Goal: Task Accomplishment & Management: Use online tool/utility

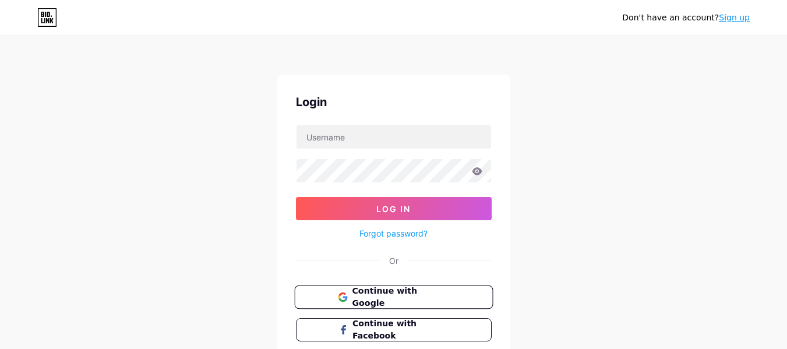
click at [375, 297] on span "Continue with Google" at bounding box center [400, 297] width 97 height 25
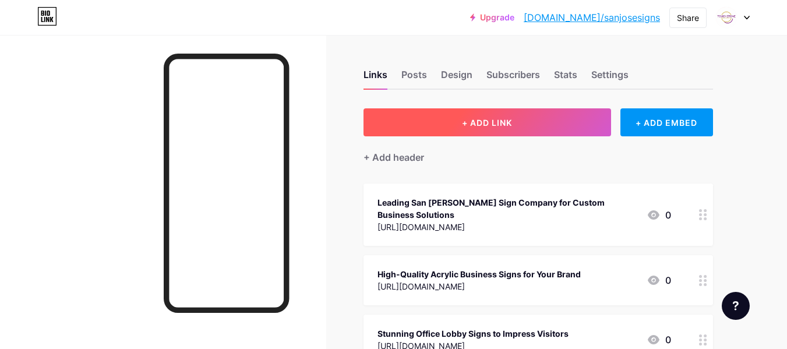
click at [473, 118] on span "+ ADD LINK" at bounding box center [487, 123] width 50 height 10
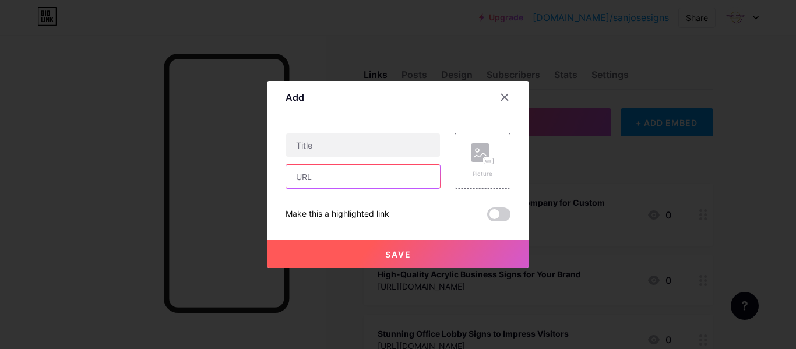
click at [332, 184] on input "text" at bounding box center [363, 176] width 154 height 23
paste input "[URL][DOMAIN_NAME]"
type input "[URL][DOMAIN_NAME]"
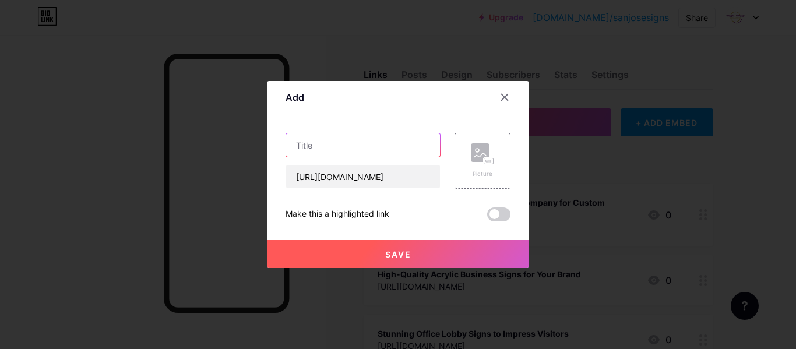
click at [369, 149] on input "text" at bounding box center [363, 144] width 154 height 23
paste input "Transform Your Space with Eye-Catching Custom Wall Murals"
type input "Transform Your Space with Eye-Catching Custom Wall Murals"
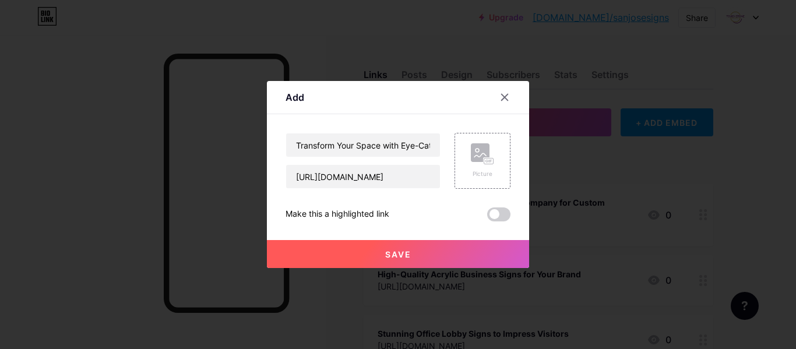
click at [360, 254] on button "Save" at bounding box center [398, 254] width 262 height 28
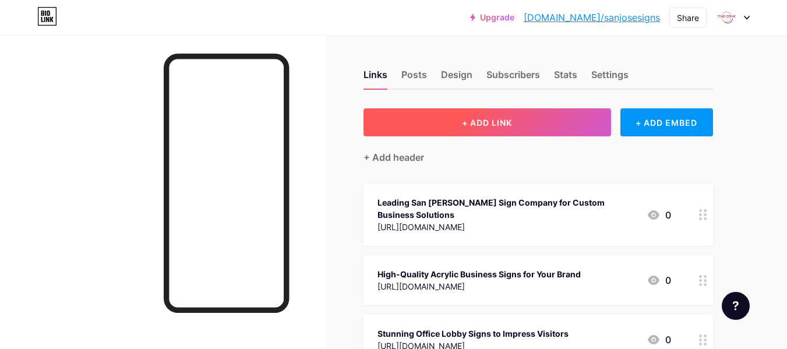
click at [439, 123] on button "+ ADD LINK" at bounding box center [487, 122] width 248 height 28
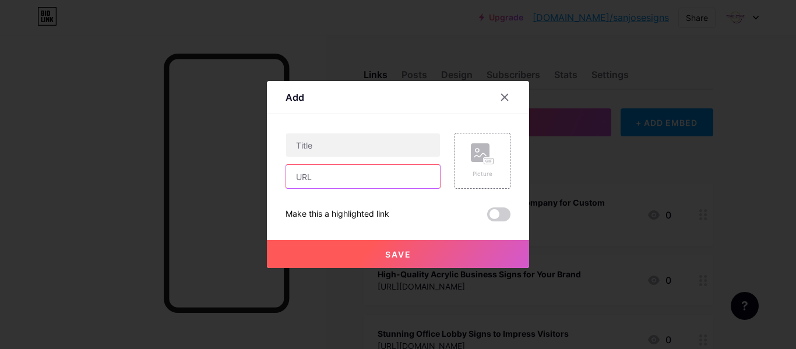
click at [357, 172] on input "text" at bounding box center [363, 176] width 154 height 23
paste input "[URL][DOMAIN_NAME]"
type input "[URL][DOMAIN_NAME]"
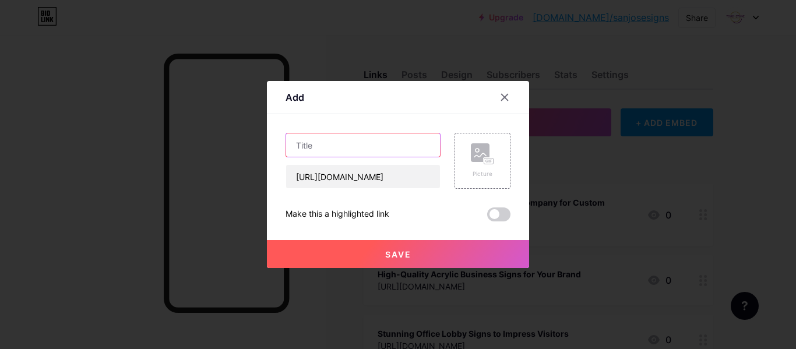
click at [351, 139] on input "text" at bounding box center [363, 144] width 154 height 23
paste input "Turn Glass into a Marketing Canvas with Custom Window Graphics"
type input "Turn Glass into a Marketing Canvas with Custom Window Graphics"
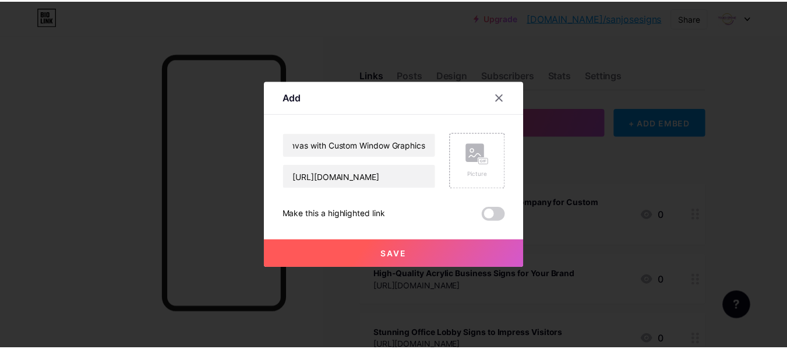
scroll to position [0, 0]
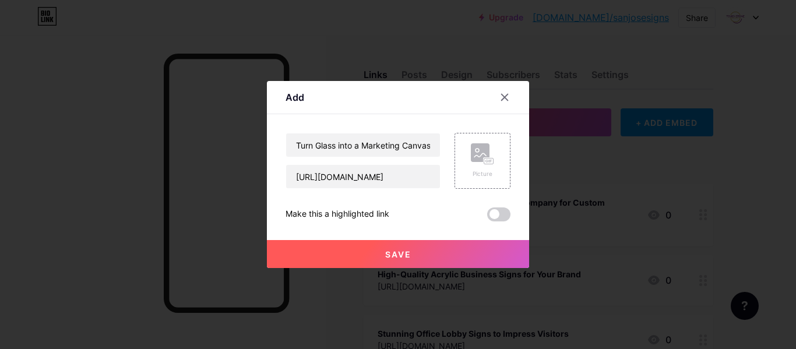
click at [351, 242] on button "Save" at bounding box center [398, 254] width 262 height 28
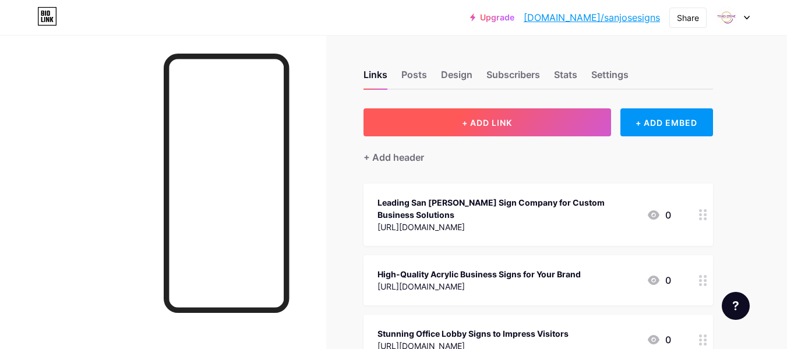
click at [415, 115] on button "+ ADD LINK" at bounding box center [487, 122] width 248 height 28
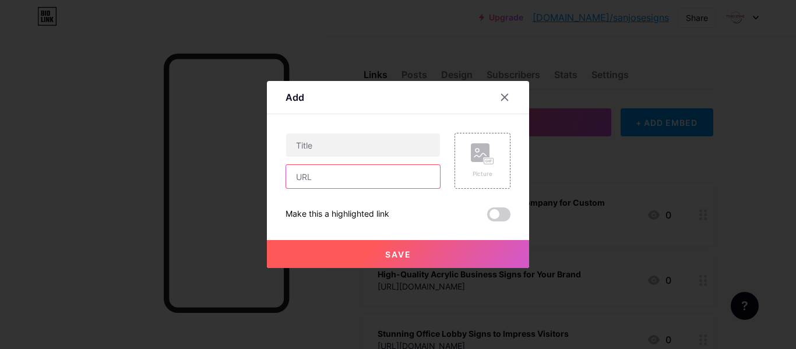
click at [308, 171] on input "text" at bounding box center [363, 176] width 154 height 23
paste input "[URL][DOMAIN_NAME]"
type input "[URL][DOMAIN_NAME]"
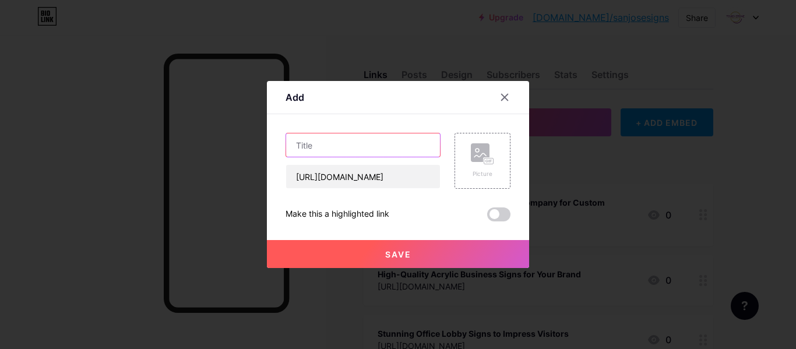
click at [351, 150] on input "text" at bounding box center [363, 144] width 154 height 23
paste input "Ideas for Personal Office Wall Graphics That Boost Productivity"
type input "Ideas for Personal Office Wall Graphics That Boost Productivity"
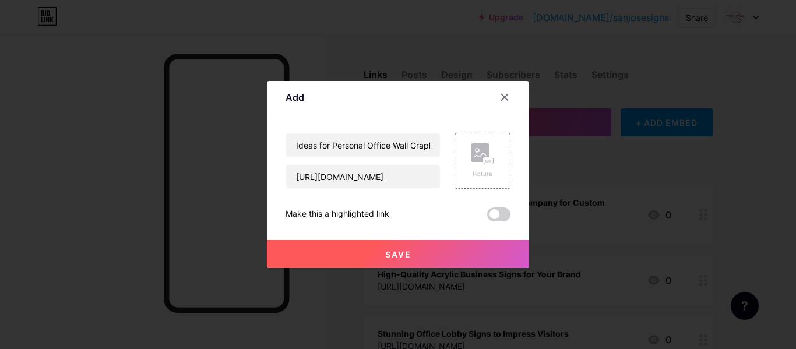
click at [386, 256] on span "Save" at bounding box center [398, 254] width 26 height 10
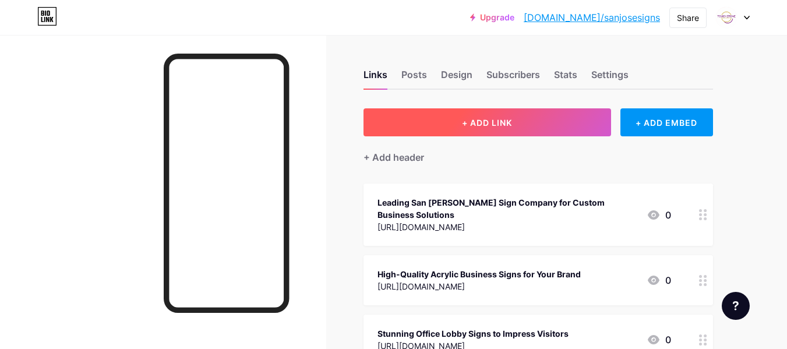
click at [439, 115] on button "+ ADD LINK" at bounding box center [487, 122] width 248 height 28
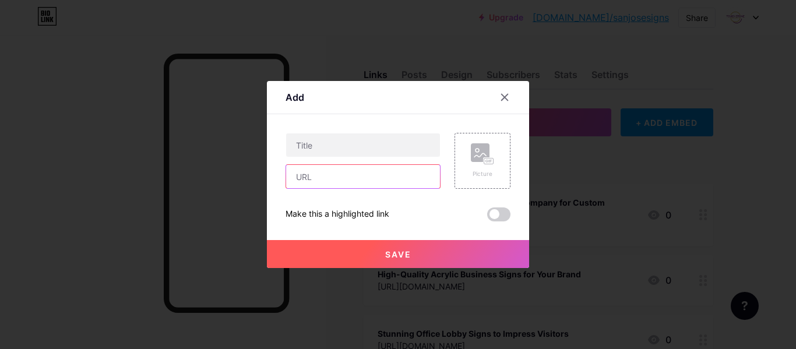
click at [349, 181] on input "text" at bounding box center [363, 176] width 154 height 23
paste input "[URL][DOMAIN_NAME]"
type input "[URL][DOMAIN_NAME]"
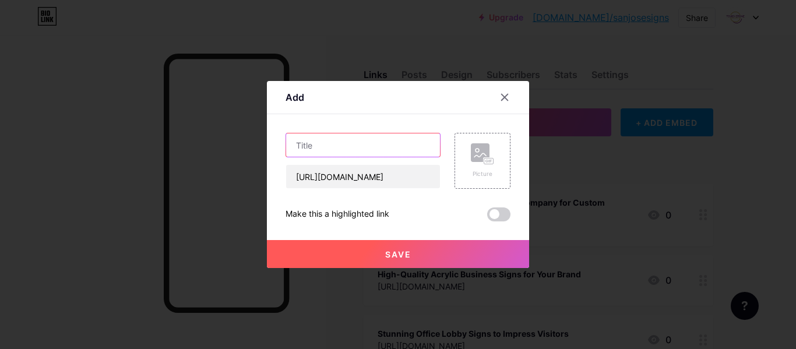
click at [365, 146] on input "text" at bounding box center [363, 144] width 154 height 23
paste input "LOBBY SIGNS: MAKING YOUR BRAND MEMORABLE"
type input "LOBBY SIGNS: MAKING YOUR BRAND MEMORABLE"
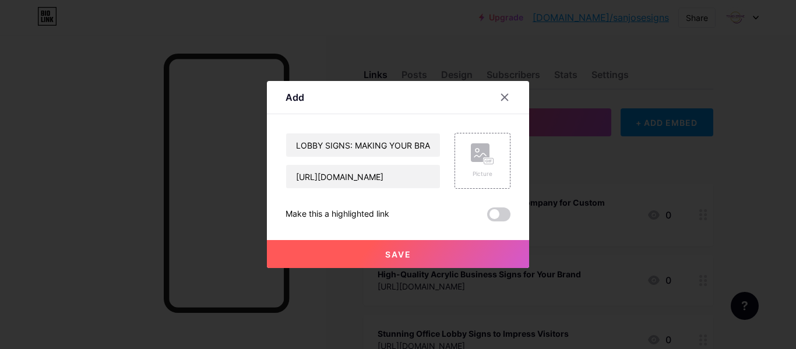
click at [403, 258] on span "Save" at bounding box center [398, 254] width 26 height 10
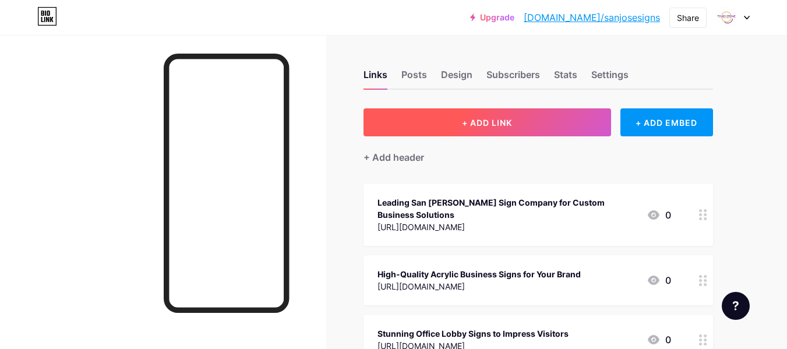
click at [444, 124] on button "+ ADD LINK" at bounding box center [487, 122] width 248 height 28
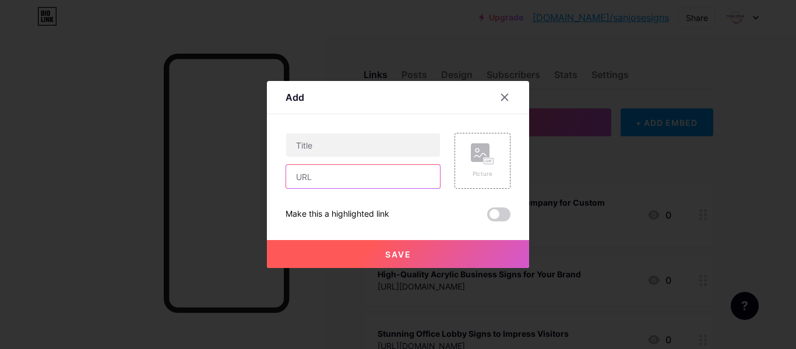
click at [399, 178] on input "text" at bounding box center [363, 176] width 154 height 23
paste input "[URL][DOMAIN_NAME]"
type input "[URL][DOMAIN_NAME]"
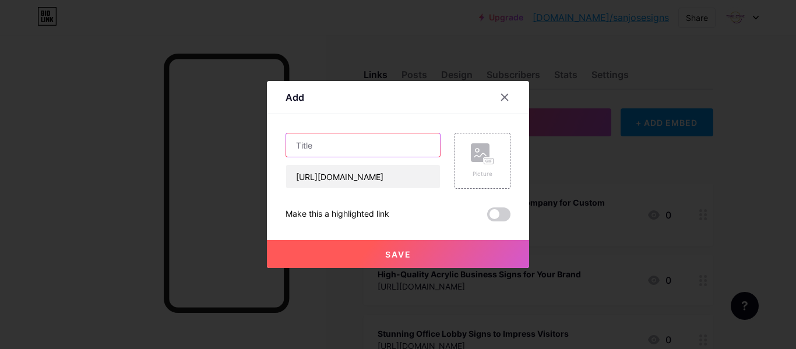
click at [324, 148] on input "text" at bounding box center [363, 144] width 154 height 23
paste input "WHY MONUMENT SIGNS ARE GOOD FOR BUSINESS?"
type input "WHY MONUMENT SIGNS ARE GOOD FOR BUSINESS?"
click at [393, 248] on button "Save" at bounding box center [398, 254] width 262 height 28
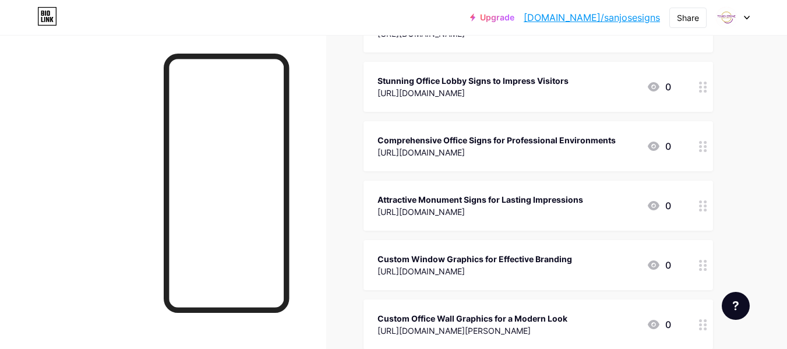
scroll to position [194, 0]
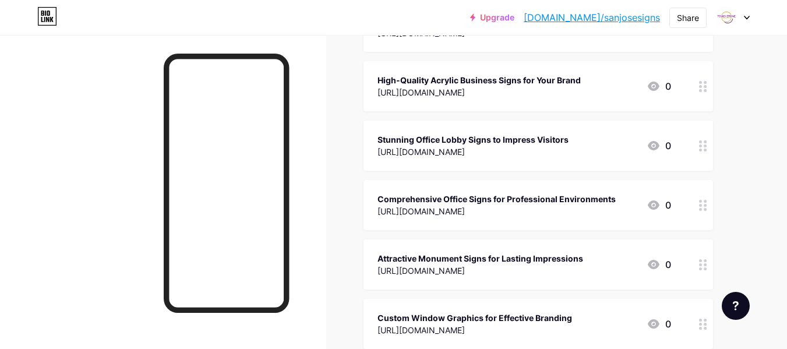
click at [634, 13] on link "[DOMAIN_NAME]/sanjosesigns" at bounding box center [592, 17] width 136 height 14
